Goal: Transaction & Acquisition: Purchase product/service

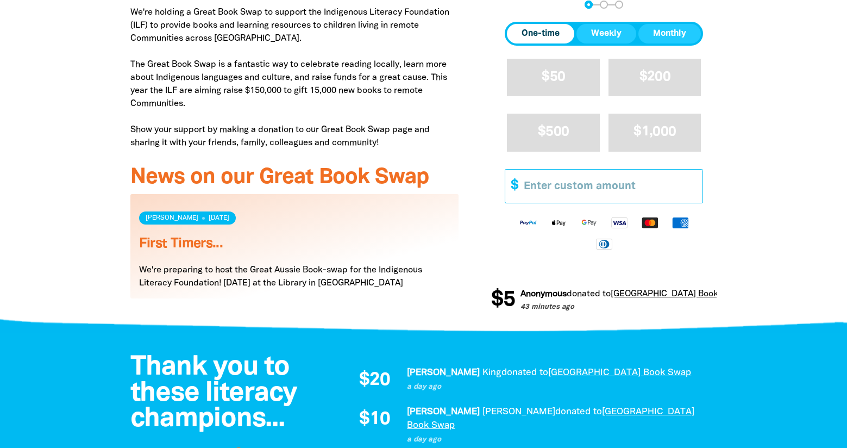
scroll to position [435, 0]
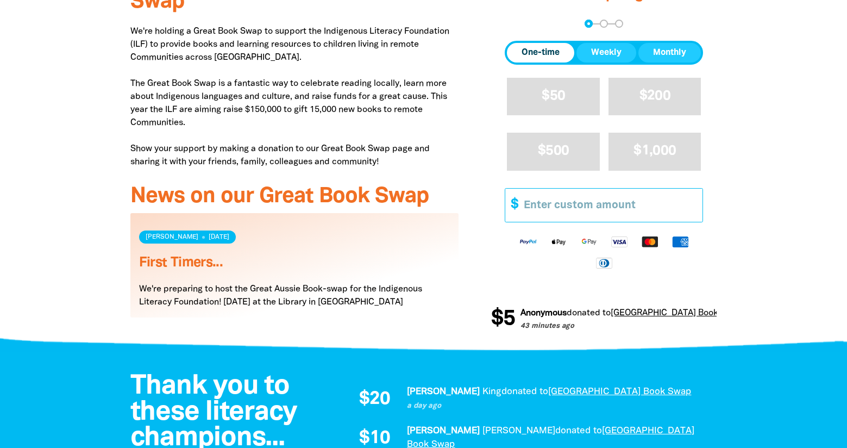
click at [573, 203] on input "Other Amount" at bounding box center [609, 204] width 186 height 33
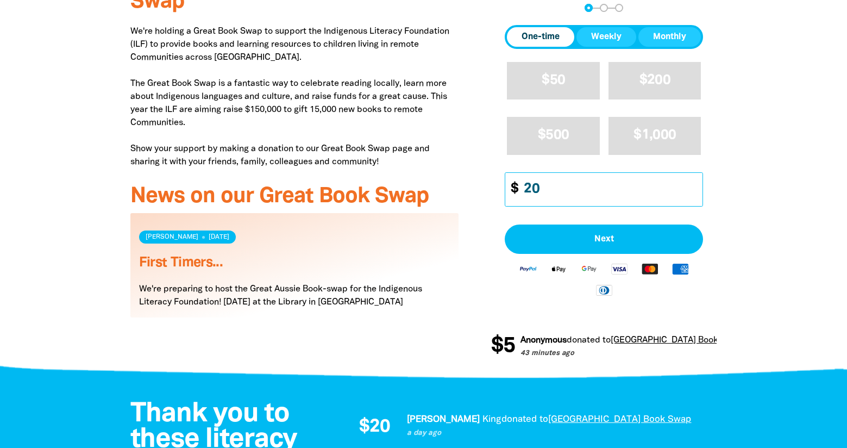
drag, startPoint x: 543, startPoint y: 194, endPoint x: 525, endPoint y: 192, distance: 18.6
click at [525, 192] on input "20" at bounding box center [609, 189] width 186 height 33
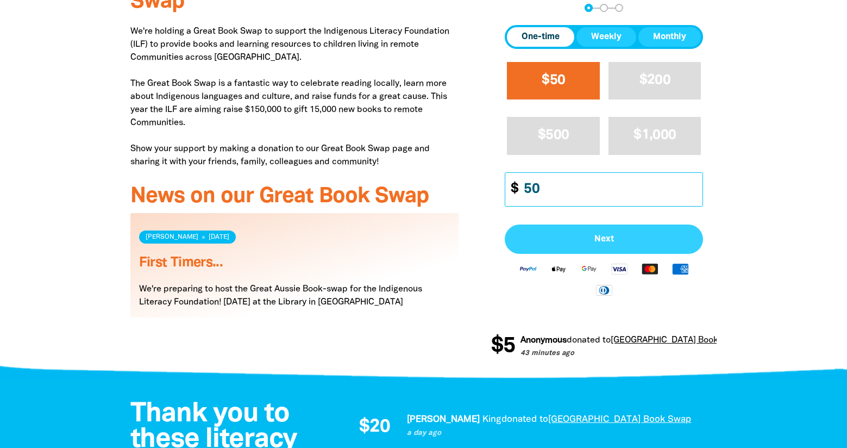
type input "50"
click at [587, 235] on span "Next" at bounding box center [604, 239] width 174 height 9
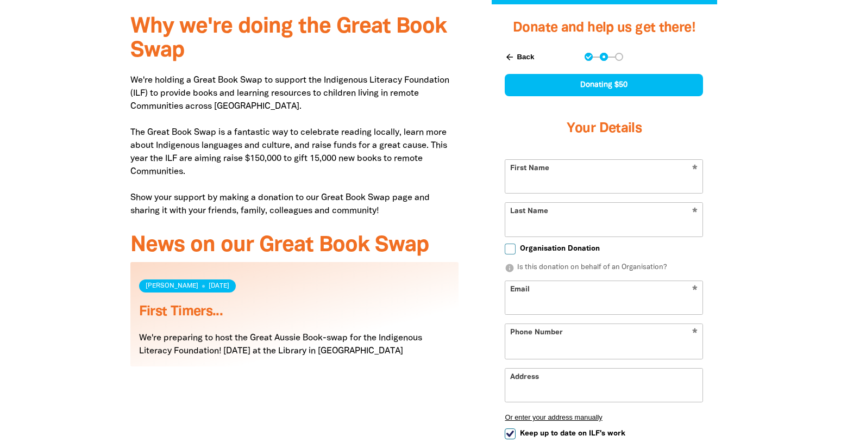
scroll to position [365, 0]
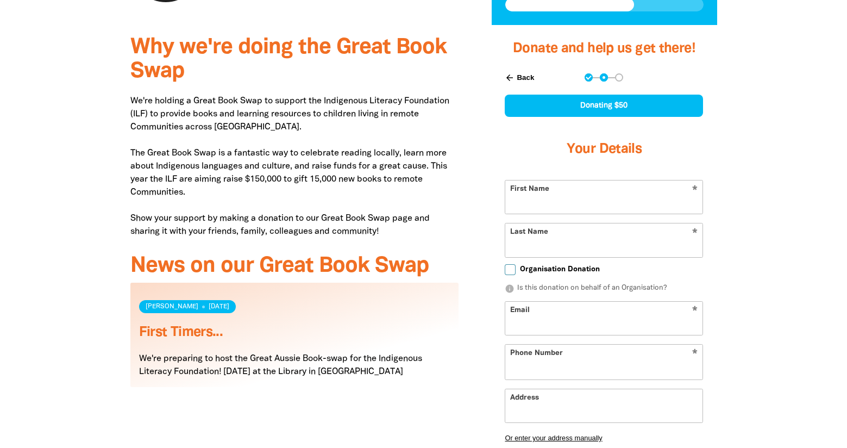
select select "AU"
click at [574, 201] on input "First Name" at bounding box center [603, 196] width 197 height 33
type input "Louise"
click at [562, 244] on input "Last Name" at bounding box center [603, 239] width 197 height 33
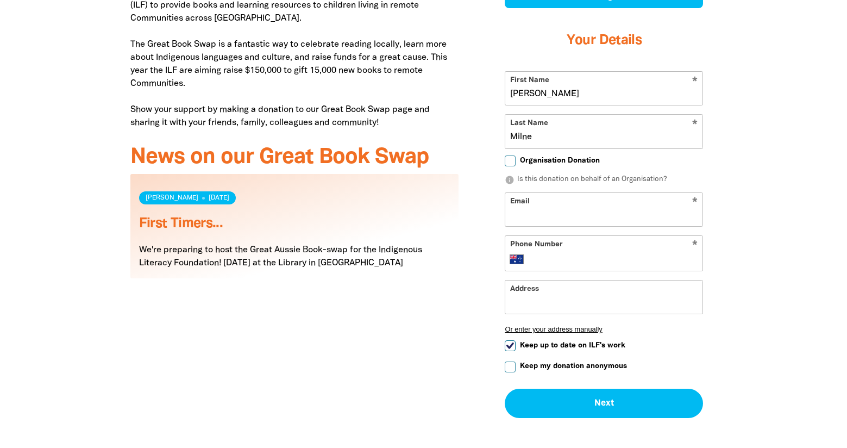
type input "Milne"
click at [563, 205] on input "Email" at bounding box center [603, 209] width 197 height 33
type input "louii6@hotmail.com"
click at [580, 259] on input "Phone Number" at bounding box center [615, 259] width 166 height 13
type input "0429 406 643"
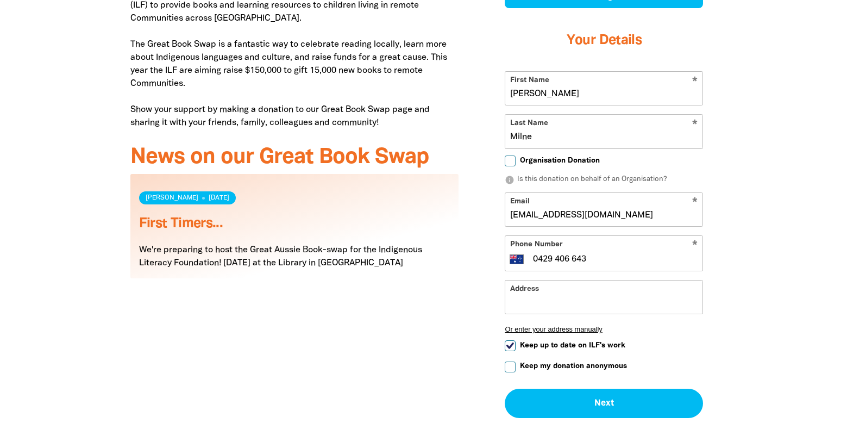
click at [510, 347] on input "Keep up to date on ILF's work" at bounding box center [510, 345] width 11 height 11
checkbox input "false"
click at [510, 367] on input "Keep my donation anonymous" at bounding box center [510, 366] width 11 height 11
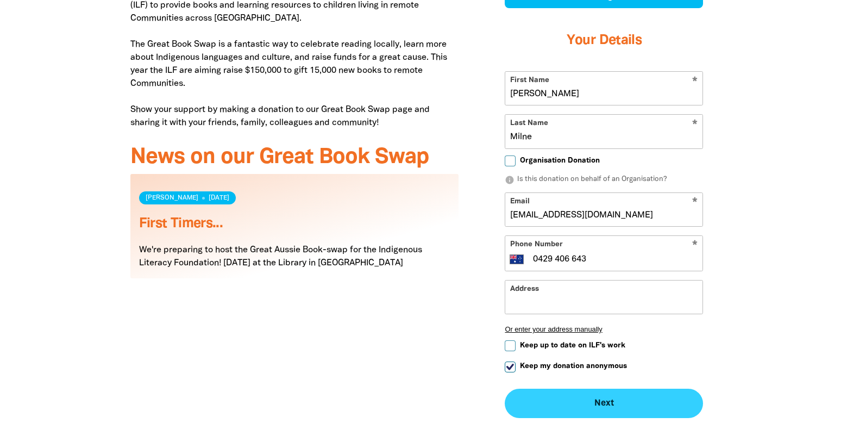
click at [628, 403] on button "Next chevron_right" at bounding box center [604, 402] width 198 height 29
checkbox input "false"
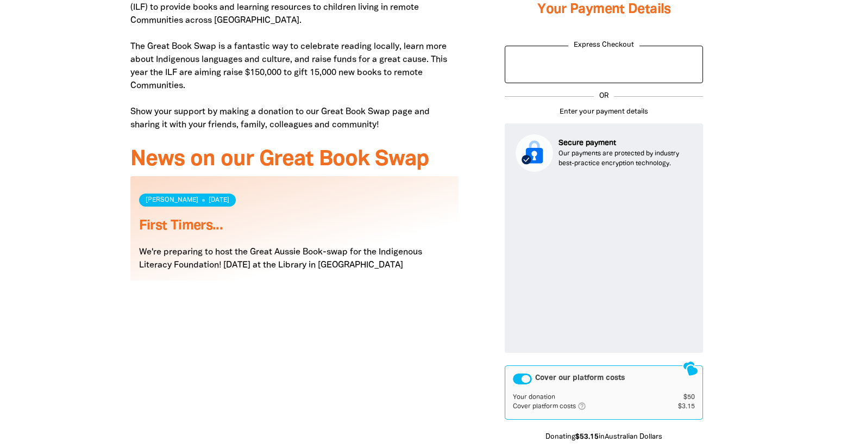
scroll to position [575, 0]
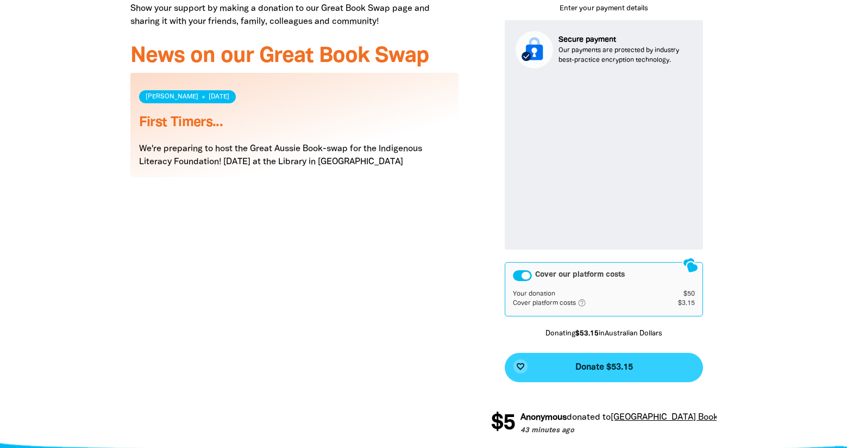
click at [586, 363] on span "Donate $53.15" at bounding box center [604, 367] width 58 height 9
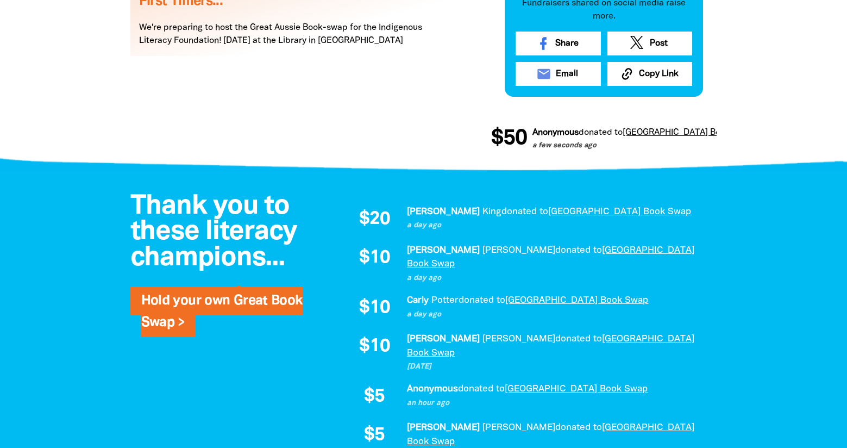
scroll to position [846, 0]
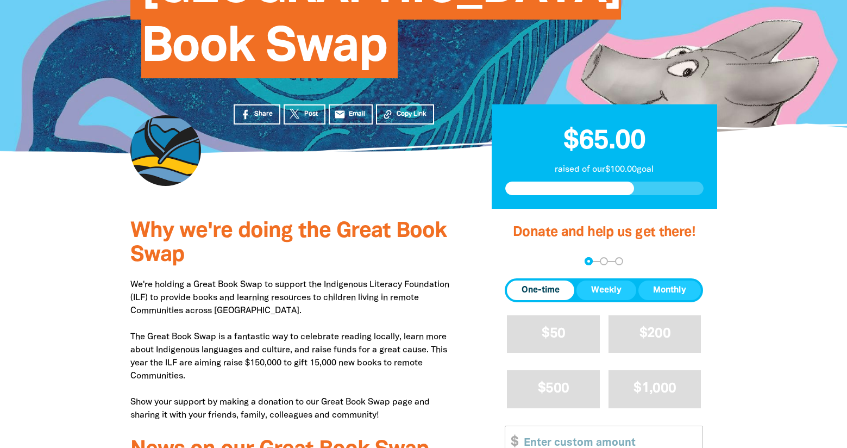
scroll to position [163, 0]
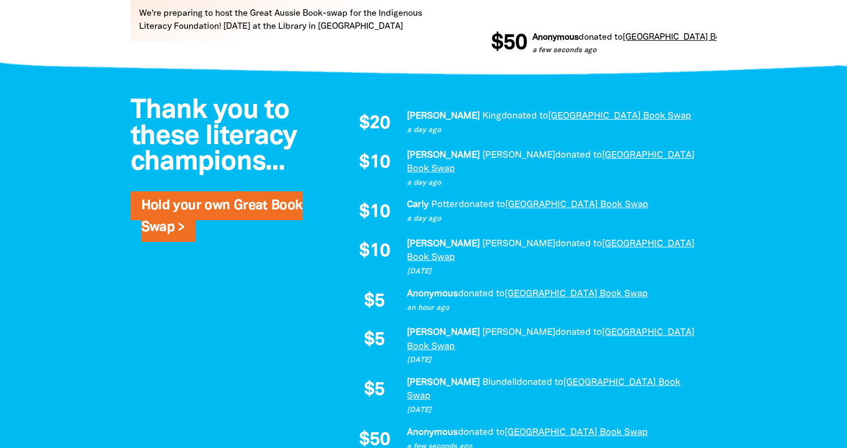
scroll to position [923, 0]
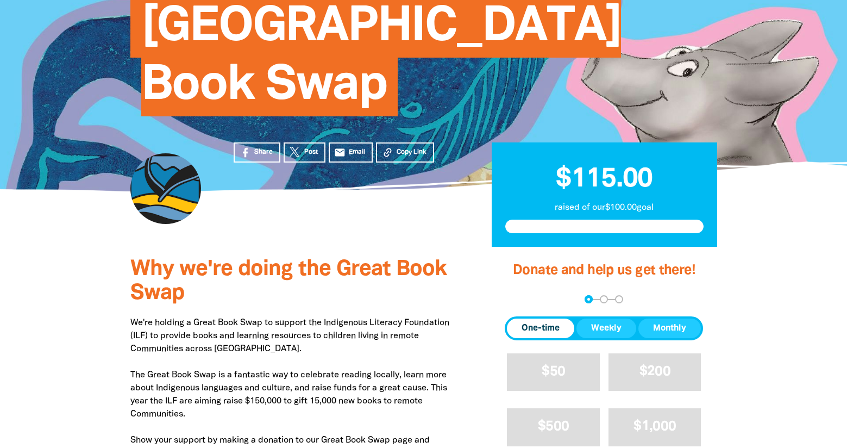
scroll to position [115, 0]
